Goal: Information Seeking & Learning: Learn about a topic

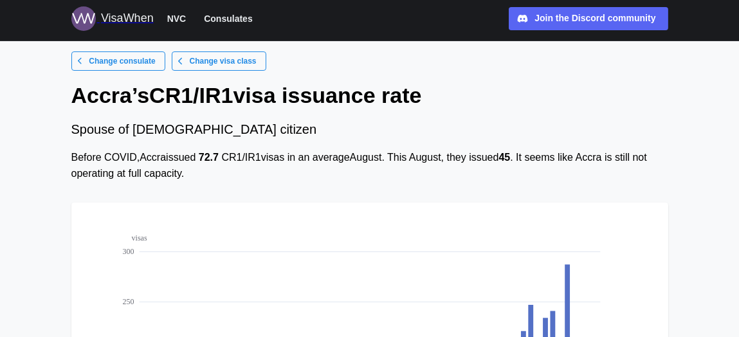
click at [225, 62] on span "Change visa class" at bounding box center [223, 61] width 67 height 18
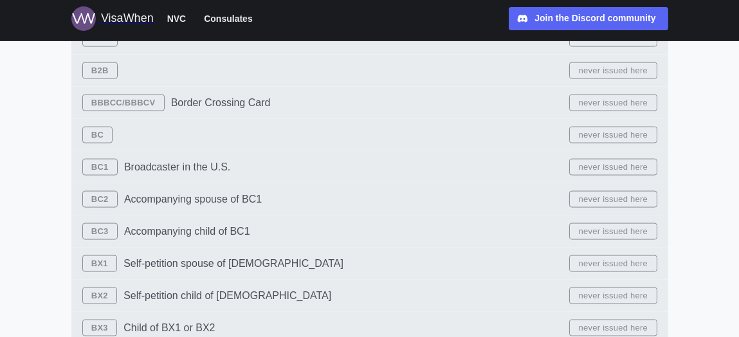
scroll to position [3376, 0]
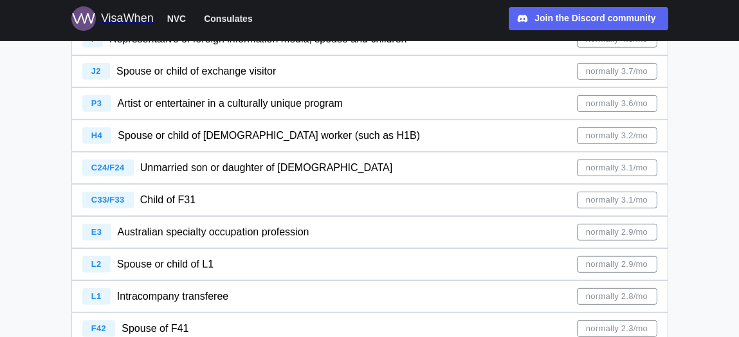
scroll to position [986, 0]
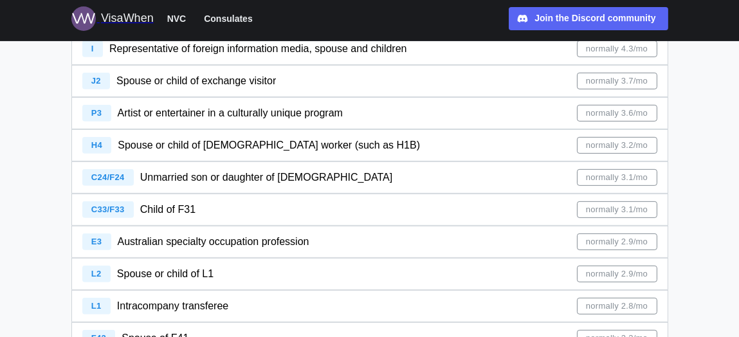
click at [642, 179] on span "normally 3.1/mo" at bounding box center [617, 177] width 62 height 15
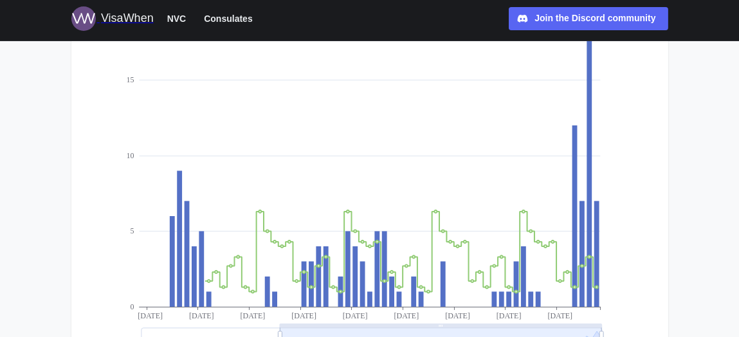
scroll to position [247, 0]
click at [589, 243] on icon at bounding box center [589, 156] width 5 height 302
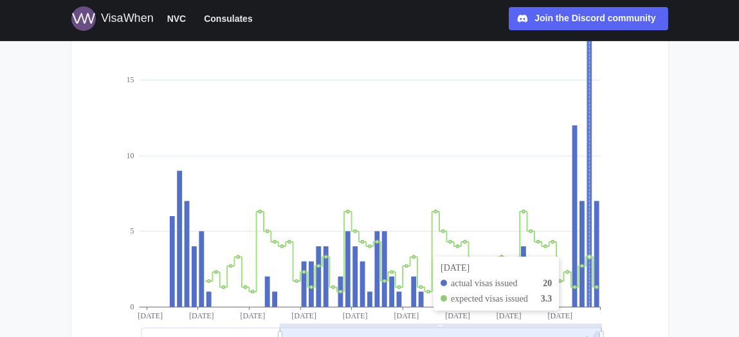
click at [596, 243] on icon at bounding box center [596, 254] width 5 height 106
click at [642, 245] on icon "visas 0 5 10 15 [DATE] [DATE] [DATE] [DATE] [DATE] [DATE] [DATE] [DATE] [DATE]" at bounding box center [370, 159] width 576 height 386
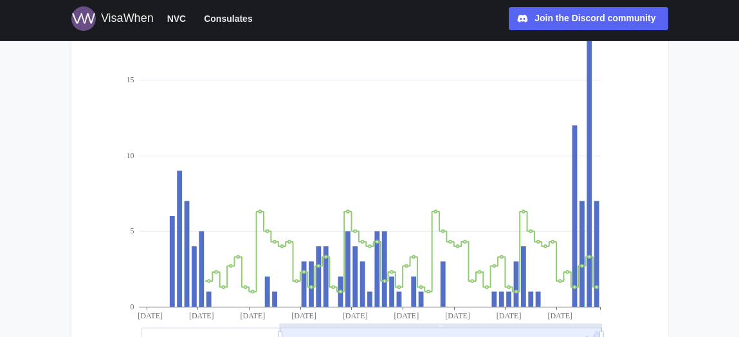
click at [589, 244] on icon at bounding box center [589, 156] width 5 height 302
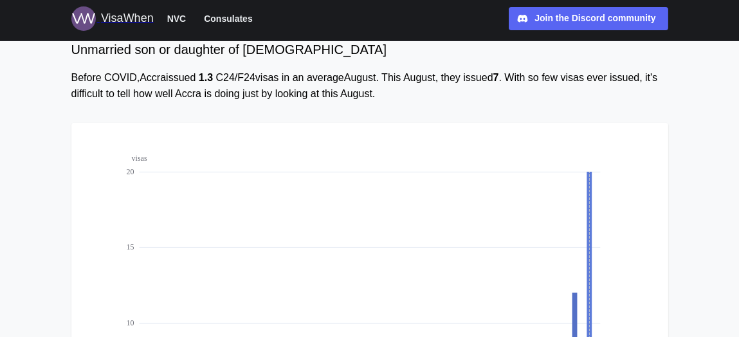
scroll to position [0, 0]
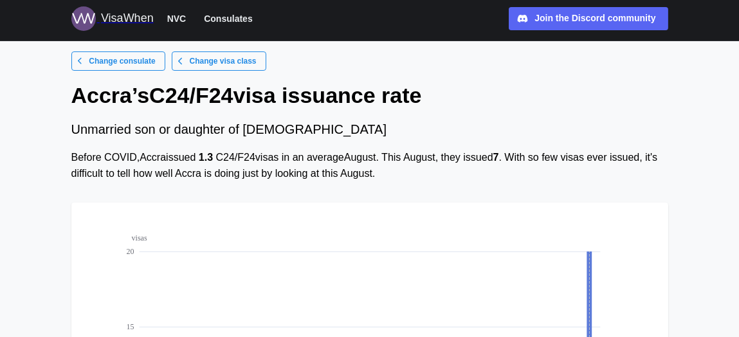
click at [131, 61] on span "Change consulate" at bounding box center [122, 61] width 66 height 18
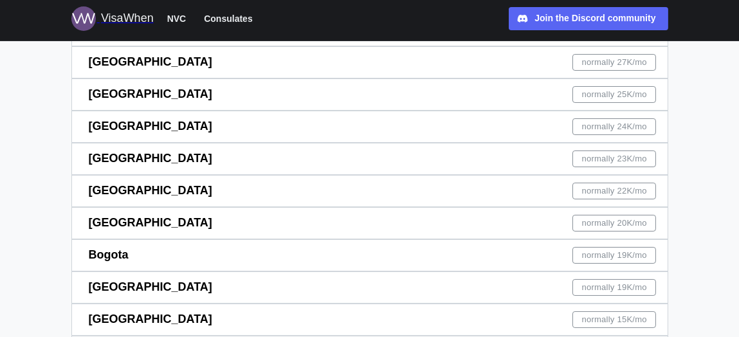
scroll to position [178, 0]
